Goal: Task Accomplishment & Management: Use online tool/utility

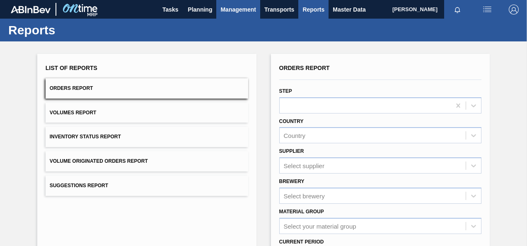
click at [243, 7] on span "Management" at bounding box center [238, 10] width 36 height 10
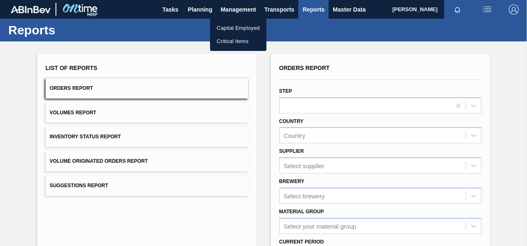
click at [318, 5] on div at bounding box center [263, 123] width 527 height 246
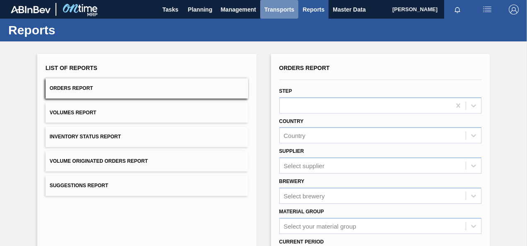
click at [275, 6] on span "Transports" at bounding box center [279, 10] width 30 height 10
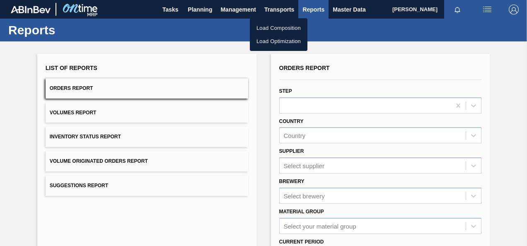
click at [197, 7] on div at bounding box center [263, 123] width 527 height 246
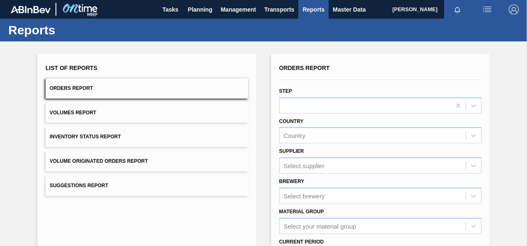
click at [197, 7] on span "Planning" at bounding box center [200, 10] width 24 height 10
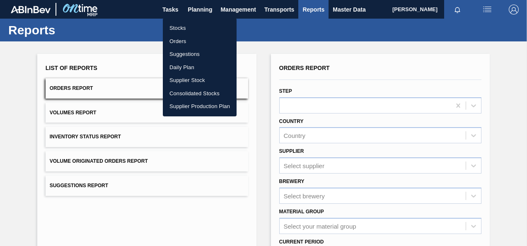
click at [188, 38] on li "Orders" at bounding box center [200, 41] width 74 height 13
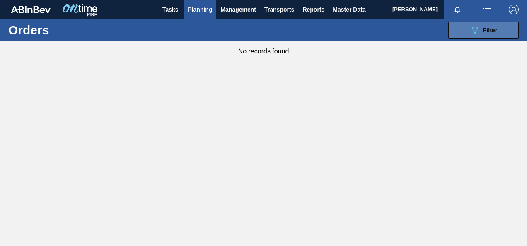
click at [479, 31] on div "089F7B8B-B2A5-4AFE-B5C0-19BA573D28AC Filter" at bounding box center [482, 30] width 27 height 10
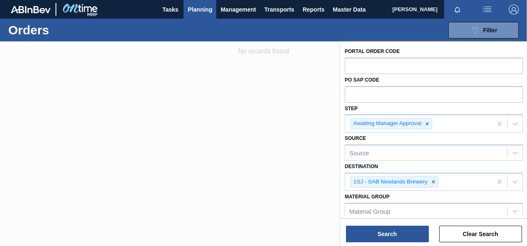
click at [282, 88] on div at bounding box center [263, 164] width 527 height 246
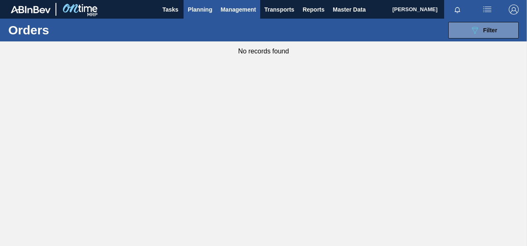
click at [230, 9] on span "Management" at bounding box center [238, 10] width 36 height 10
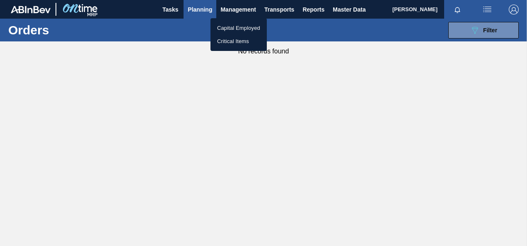
click at [170, 5] on div at bounding box center [263, 123] width 527 height 246
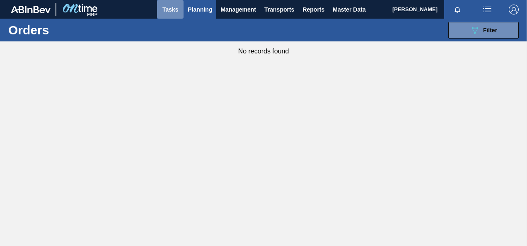
click at [170, 9] on span "Tasks" at bounding box center [170, 10] width 18 height 10
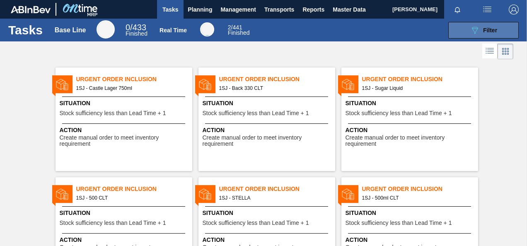
click at [485, 33] on span "Filter" at bounding box center [490, 30] width 14 height 7
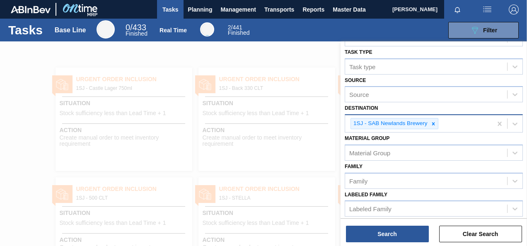
scroll to position [40, 0]
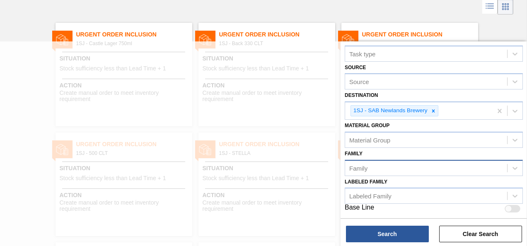
click at [395, 164] on div "Family" at bounding box center [426, 168] width 162 height 12
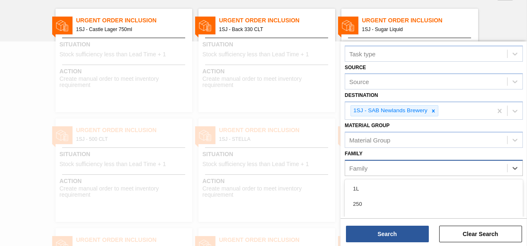
scroll to position [60, 0]
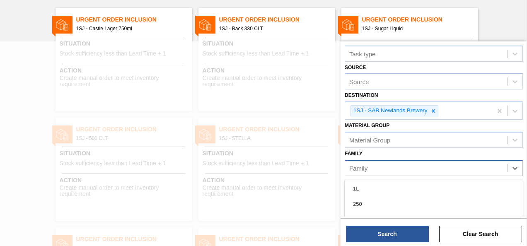
click at [395, 164] on div "Family" at bounding box center [426, 168] width 162 height 12
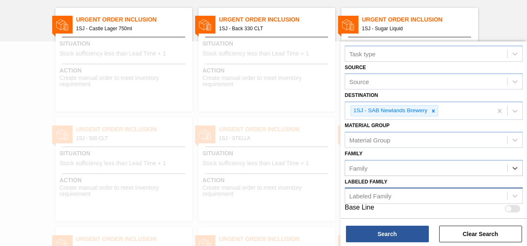
scroll to position [0, 0]
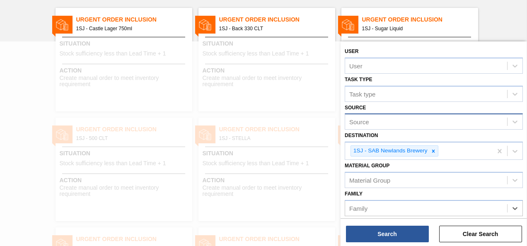
click at [457, 128] on div "Source" at bounding box center [433, 121] width 178 height 16
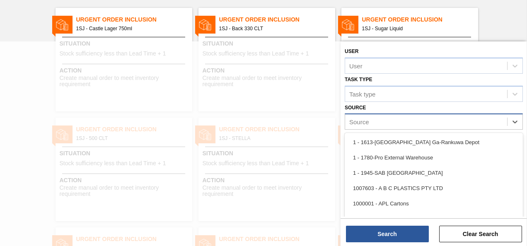
scroll to position [74, 0]
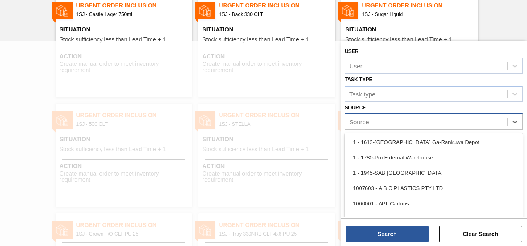
click at [457, 125] on div "Source" at bounding box center [426, 122] width 162 height 12
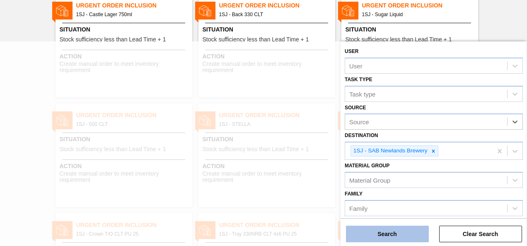
click at [397, 229] on button "Search" at bounding box center [387, 234] width 83 height 17
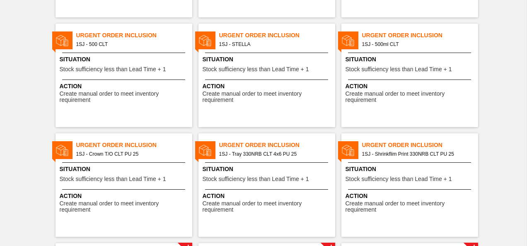
scroll to position [0, 0]
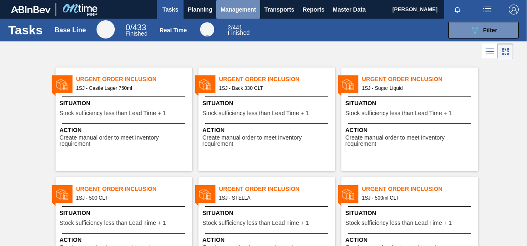
click at [251, 12] on span "Management" at bounding box center [238, 10] width 36 height 10
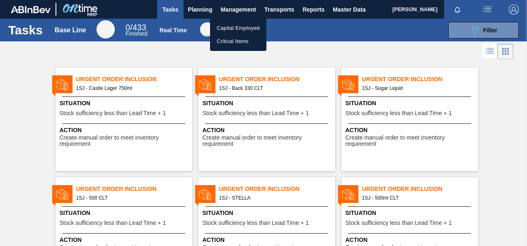
click at [204, 10] on div at bounding box center [263, 123] width 527 height 246
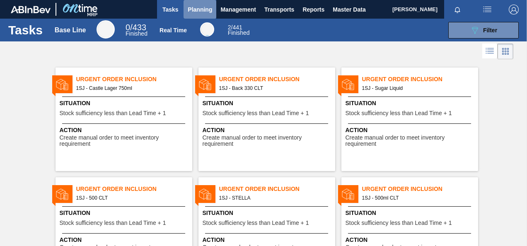
click at [200, 8] on span "Planning" at bounding box center [200, 10] width 24 height 10
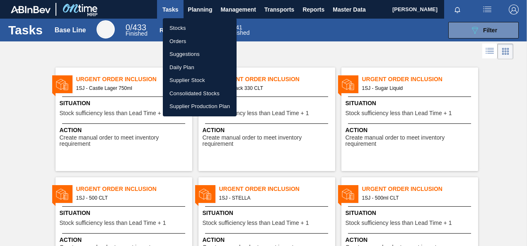
click at [182, 42] on li "Orders" at bounding box center [200, 41] width 74 height 13
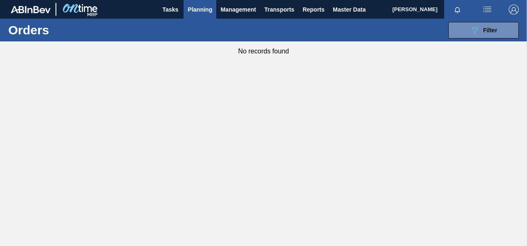
click at [200, 9] on span "Planning" at bounding box center [200, 10] width 24 height 10
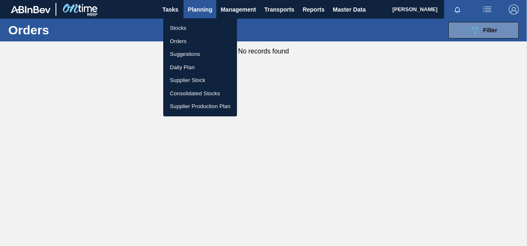
click at [212, 23] on li "Stocks" at bounding box center [200, 28] width 74 height 13
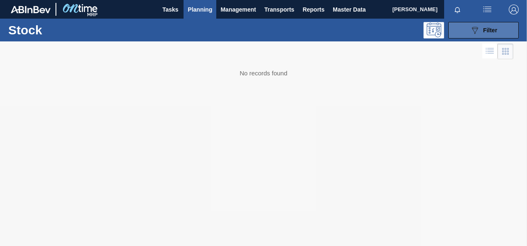
click at [486, 27] on span "Filter" at bounding box center [490, 30] width 14 height 7
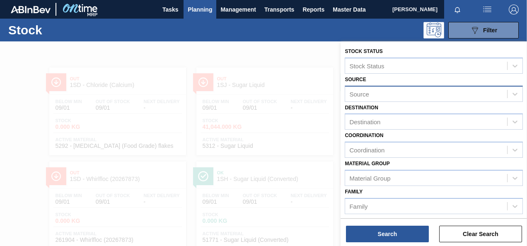
click at [388, 92] on div "Source" at bounding box center [426, 94] width 162 height 12
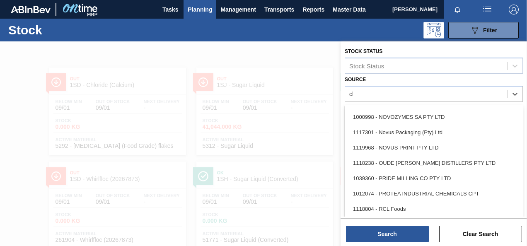
scroll to position [621, 0]
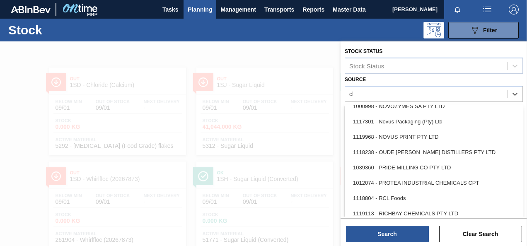
type input "da"
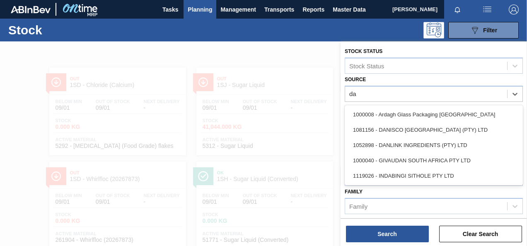
scroll to position [0, 0]
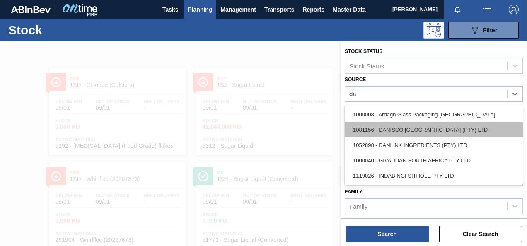
click at [426, 132] on div "1081156 - DANISCO [GEOGRAPHIC_DATA] (PTY) LTD" at bounding box center [433, 129] width 178 height 15
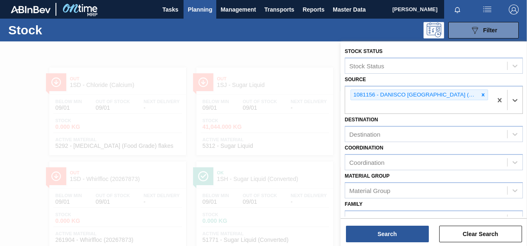
scroll to position [41, 0]
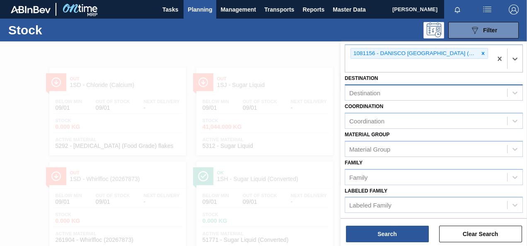
click at [394, 92] on div "Destination" at bounding box center [426, 93] width 162 height 12
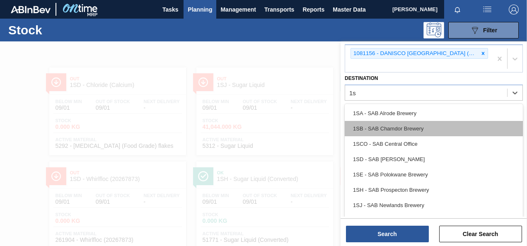
type input "1sj"
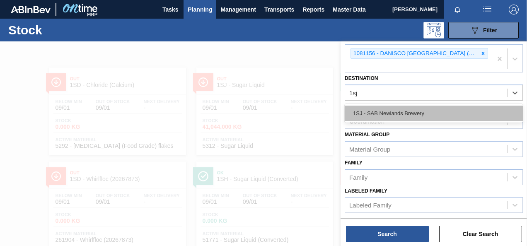
click at [394, 112] on div "1SJ - SAB Newlands Brewery" at bounding box center [433, 113] width 178 height 15
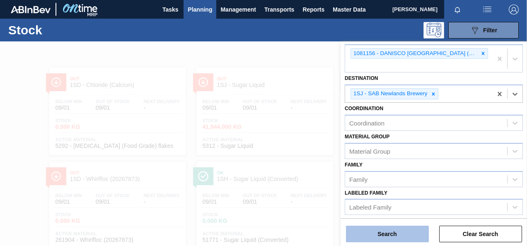
click at [401, 232] on button "Search" at bounding box center [387, 234] width 83 height 17
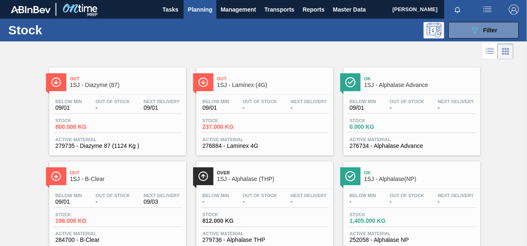
click at [100, 178] on span "1SJ - B-Clear" at bounding box center [126, 179] width 112 height 6
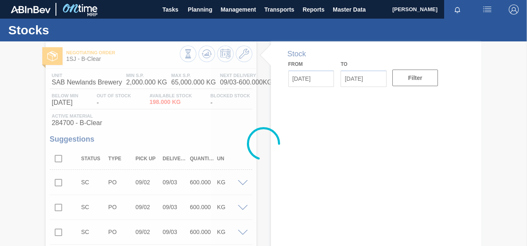
type input "[DATE]"
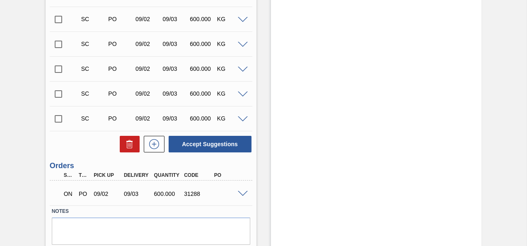
scroll to position [2725, 0]
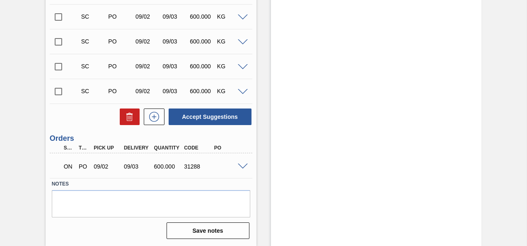
click at [243, 166] on span at bounding box center [243, 167] width 10 height 6
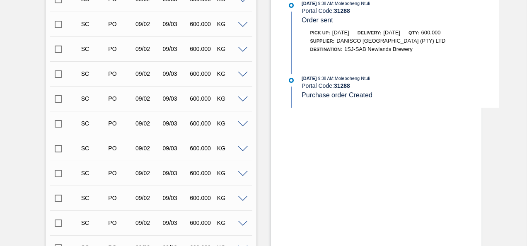
scroll to position [290, 0]
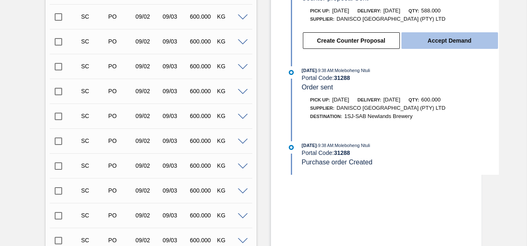
click at [452, 44] on button "Accept Demand" at bounding box center [449, 40] width 96 height 17
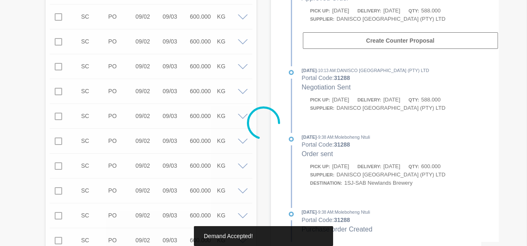
type input "588"
type up31288 "[DATE]"
type input "[DATE]"
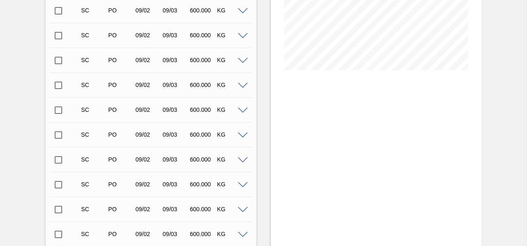
scroll to position [248, 0]
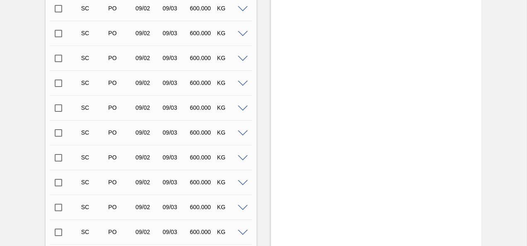
drag, startPoint x: 525, startPoint y: 33, endPoint x: 525, endPoint y: 55, distance: 22.4
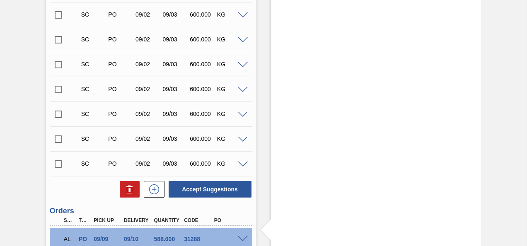
scroll to position [2725, 0]
